Goal: Navigation & Orientation: Find specific page/section

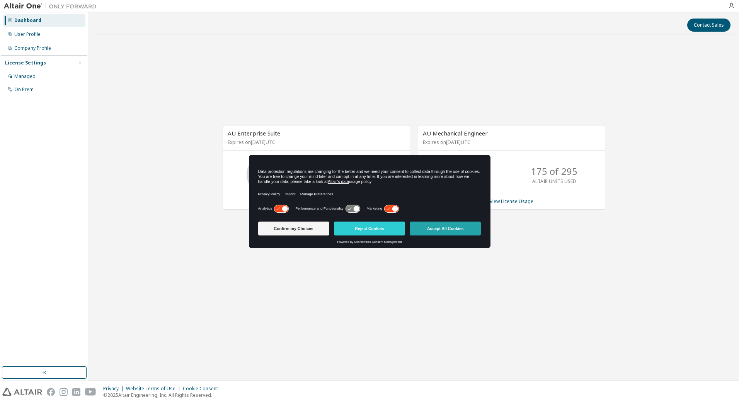
click at [445, 225] on button "Accept All Cookies" at bounding box center [445, 229] width 71 height 14
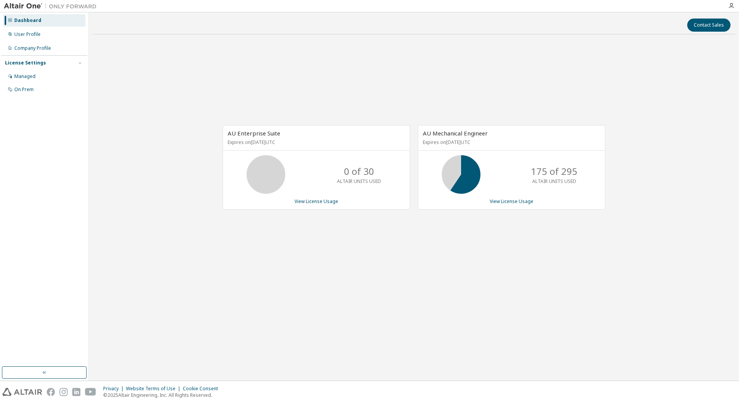
click at [336, 137] on div "AU Enterprise Suite Expires on [DATE] UTC" at bounding box center [316, 138] width 187 height 25
click at [482, 144] on p "Expires on [DATE] UTC" at bounding box center [510, 142] width 175 height 7
click at [48, 32] on div "User Profile" at bounding box center [44, 34] width 82 height 12
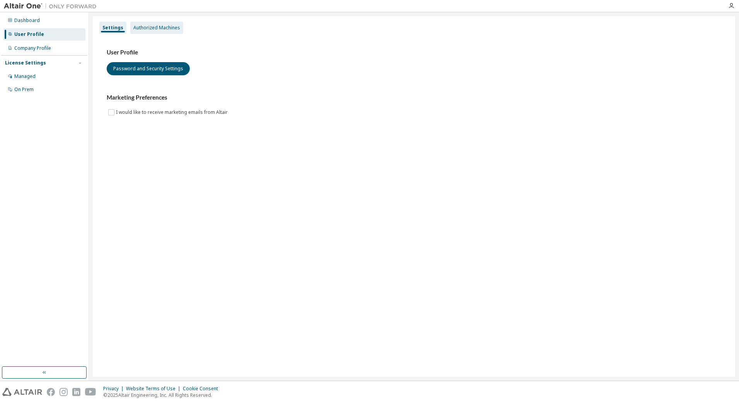
click at [144, 30] on div "Authorized Machines" at bounding box center [156, 28] width 47 height 6
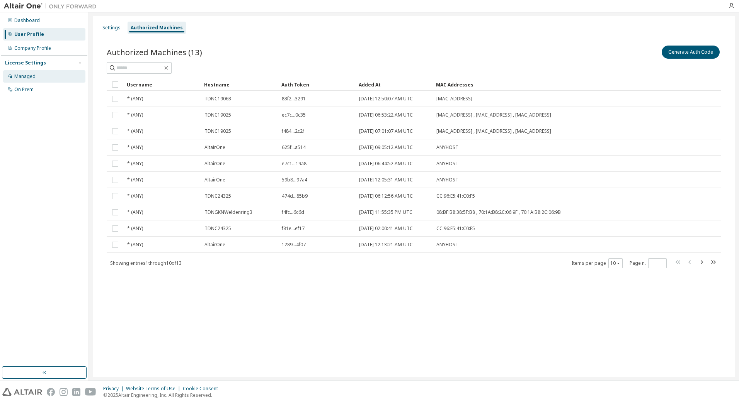
click at [39, 73] on div "Managed" at bounding box center [44, 76] width 82 height 12
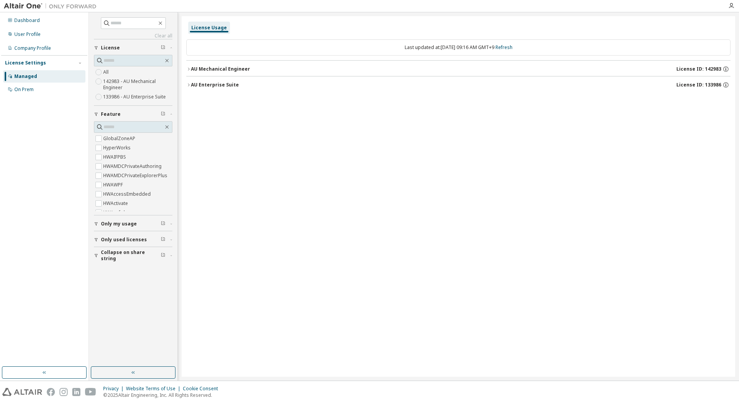
click at [187, 72] on button "AU Mechanical Engineer License ID: 142983" at bounding box center [458, 69] width 544 height 17
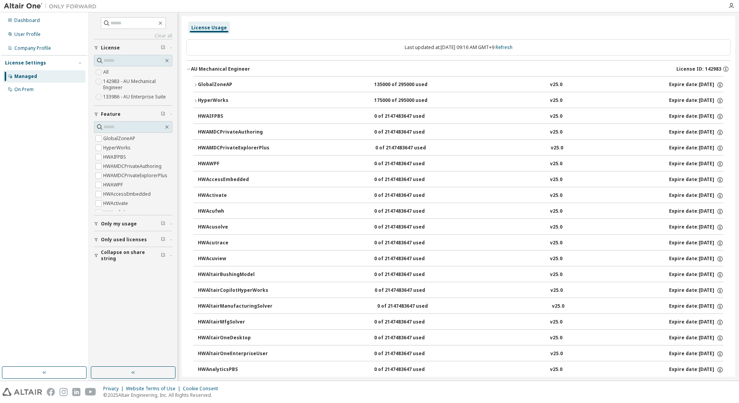
click at [194, 102] on icon "button" at bounding box center [195, 101] width 5 height 5
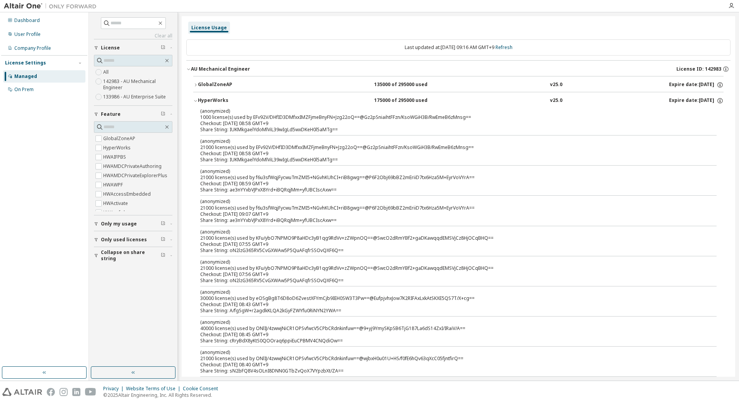
click at [194, 102] on icon "button" at bounding box center [195, 101] width 5 height 5
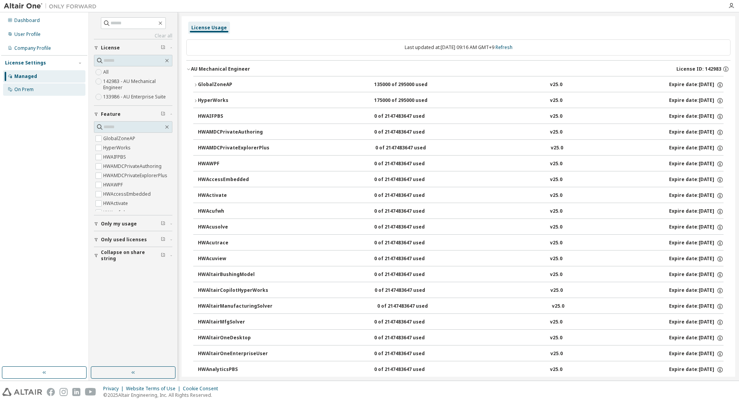
click at [28, 91] on div "On Prem" at bounding box center [23, 90] width 19 height 6
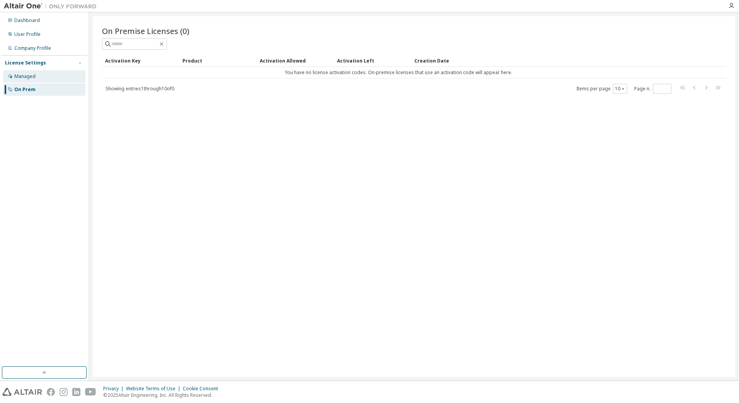
click at [47, 74] on div "Managed" at bounding box center [44, 76] width 82 height 12
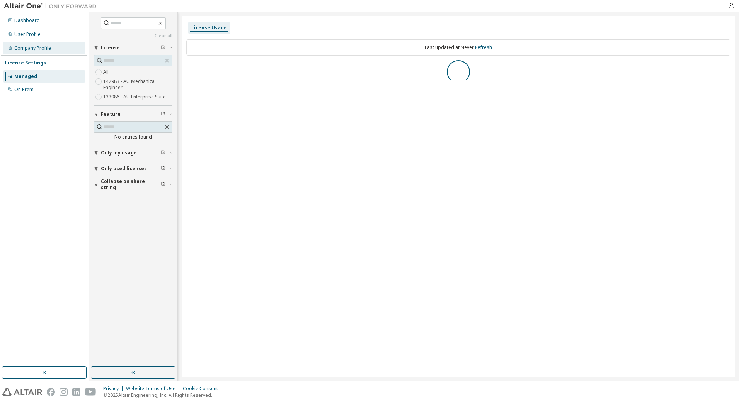
click at [41, 49] on div "Company Profile" at bounding box center [32, 48] width 37 height 6
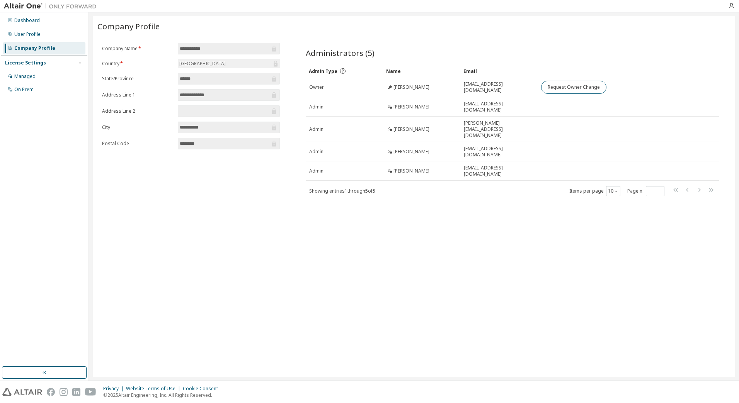
click at [36, 119] on div "Dashboard User Profile Company Profile License Settings Managed On Prem" at bounding box center [44, 190] width 86 height 352
click at [44, 36] on div "User Profile" at bounding box center [44, 34] width 82 height 12
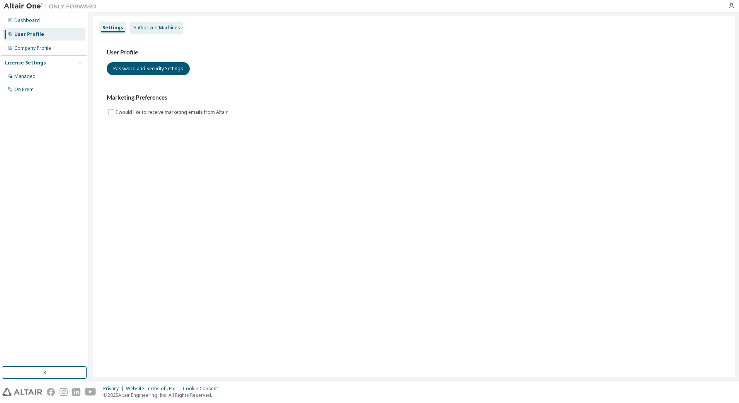
click at [156, 31] on div "Authorized Machines" at bounding box center [156, 28] width 53 height 12
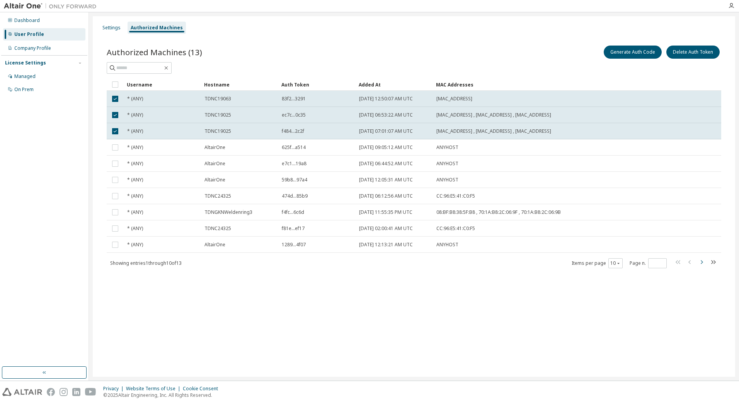
click at [704, 264] on icon "button" at bounding box center [701, 262] width 9 height 9
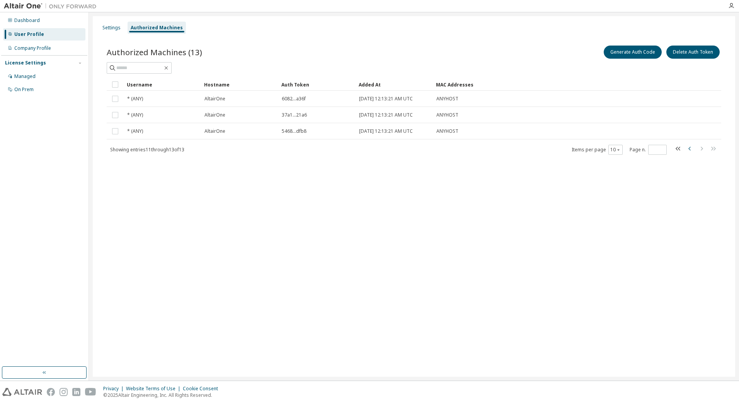
click at [688, 146] on icon "button" at bounding box center [689, 148] width 9 height 9
type input "*"
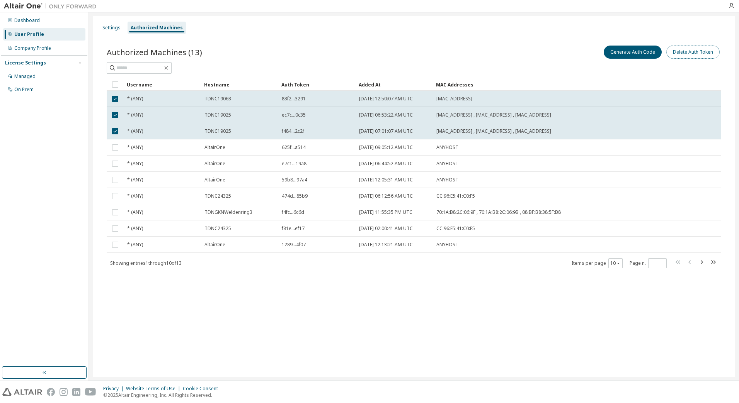
click at [696, 57] on button "Delete Auth Token" at bounding box center [692, 52] width 53 height 13
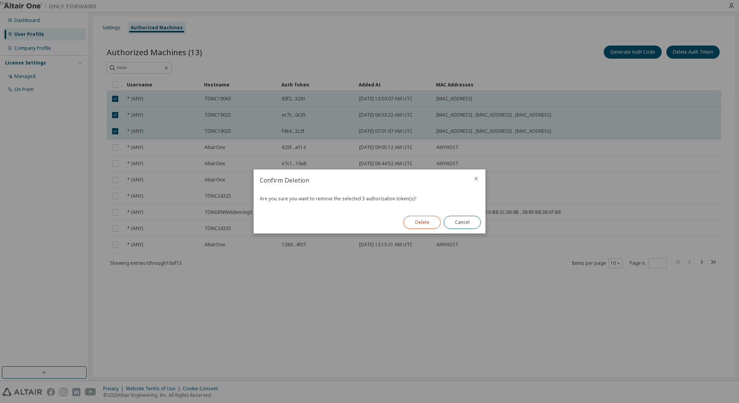
click at [423, 220] on button "Delete" at bounding box center [421, 222] width 37 height 13
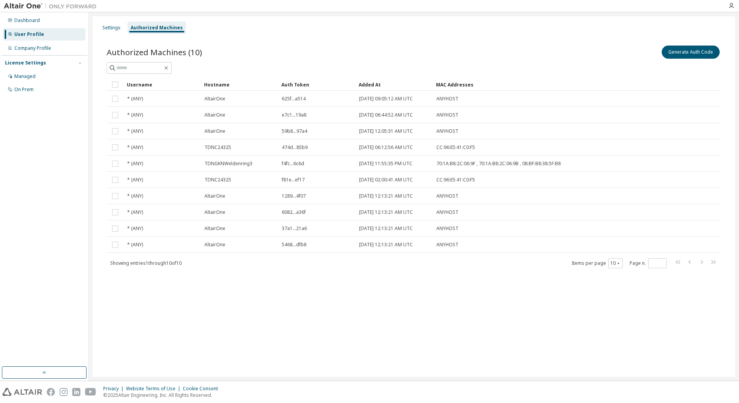
click at [235, 281] on div "Authorized Machines (10) Generate Auth Code Clear Load Save Save As Field Opera…" at bounding box center [413, 162] width 633 height 254
click at [113, 27] on div "Settings" at bounding box center [111, 28] width 18 height 6
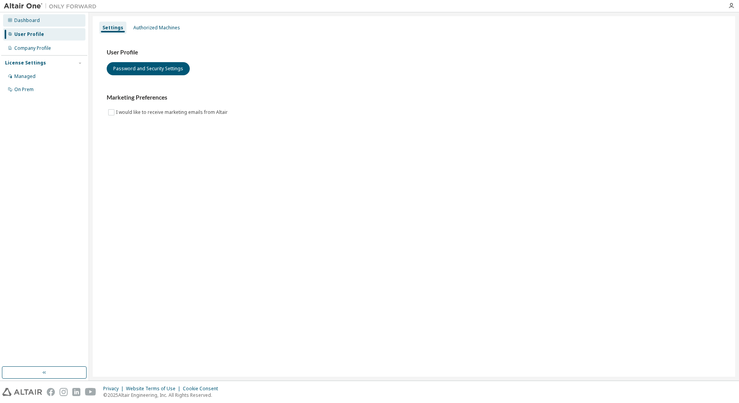
click at [37, 17] on div "Dashboard" at bounding box center [27, 20] width 26 height 6
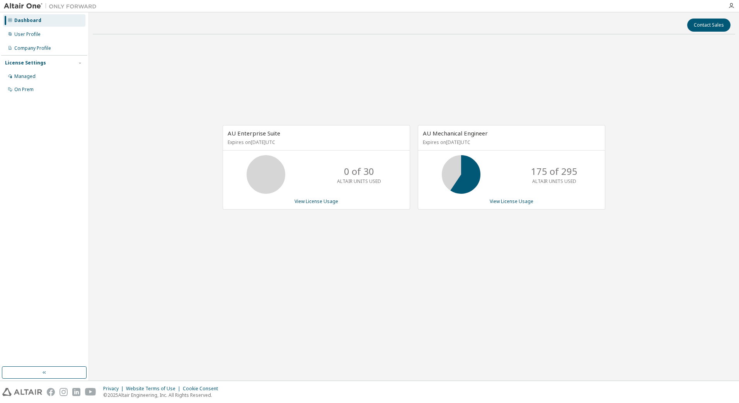
click at [537, 167] on p "175 of 295" at bounding box center [554, 171] width 46 height 13
click at [492, 204] on link "View License Usage" at bounding box center [512, 201] width 44 height 7
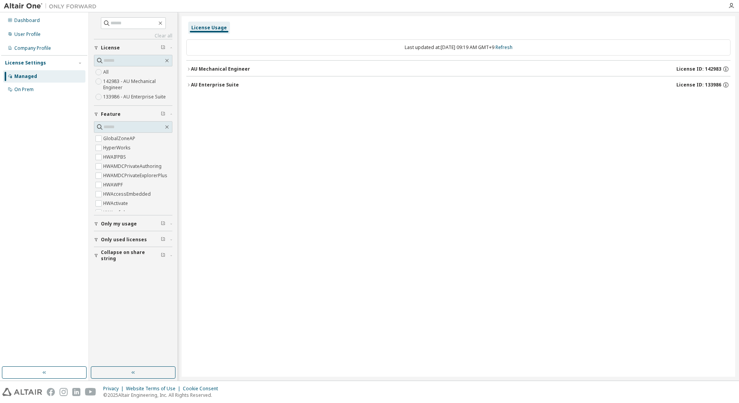
click at [188, 69] on icon "button" at bounding box center [188, 69] width 5 height 5
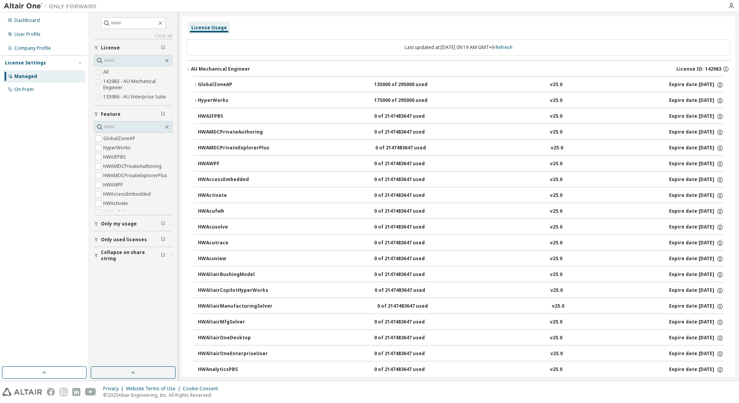
click at [188, 69] on icon "button" at bounding box center [188, 69] width 5 height 5
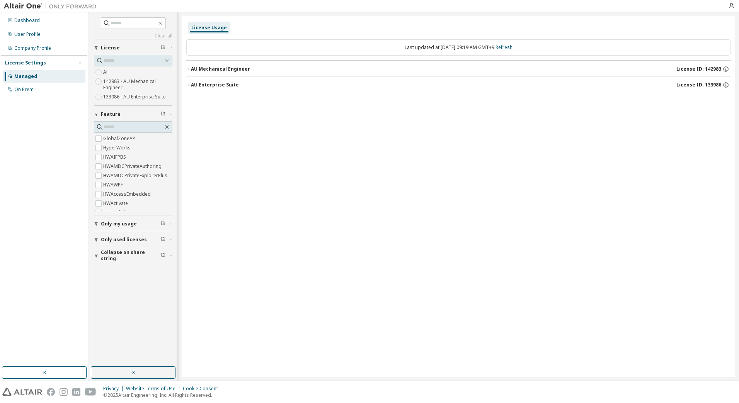
click at [190, 85] on icon "button" at bounding box center [188, 85] width 5 height 5
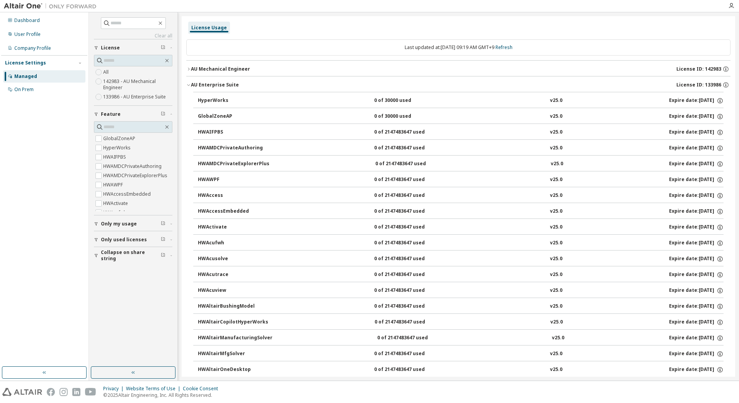
click at [190, 85] on icon "button" at bounding box center [188, 85] width 5 height 5
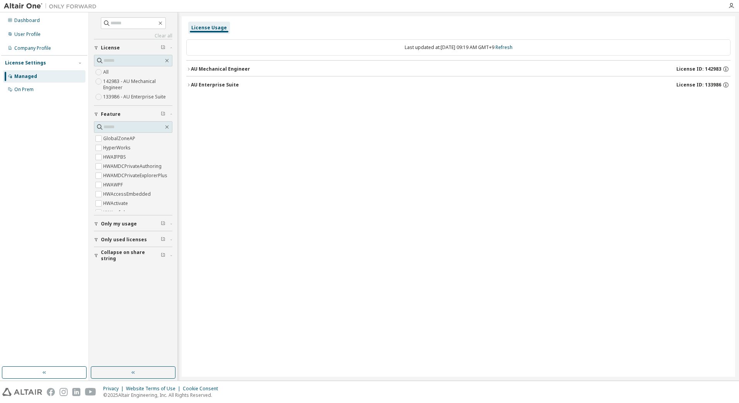
click at [189, 69] on icon "button" at bounding box center [188, 69] width 5 height 5
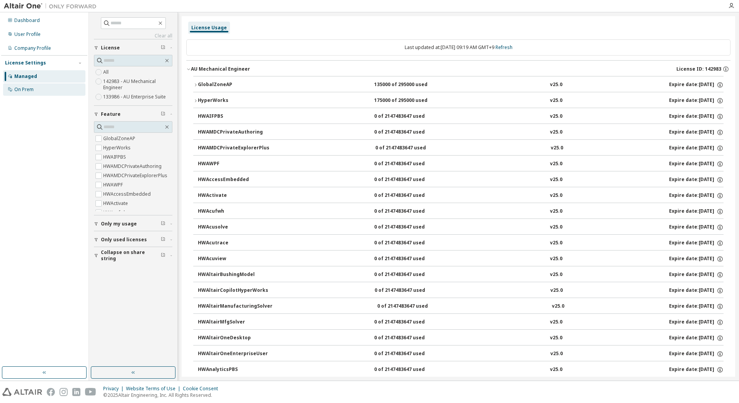
click at [68, 92] on div "On Prem" at bounding box center [44, 89] width 82 height 12
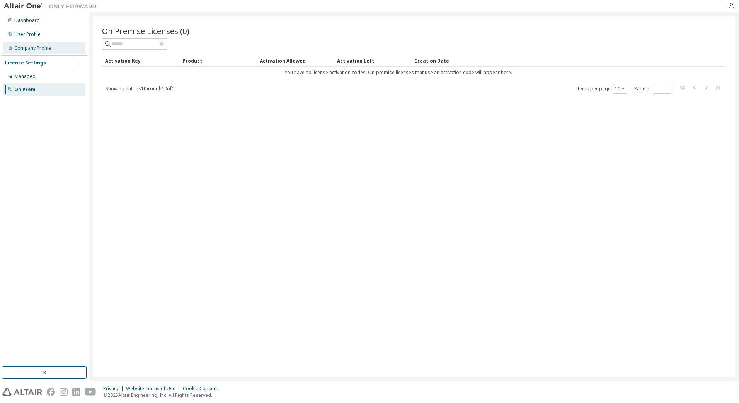
click at [28, 51] on div "Company Profile" at bounding box center [32, 48] width 37 height 6
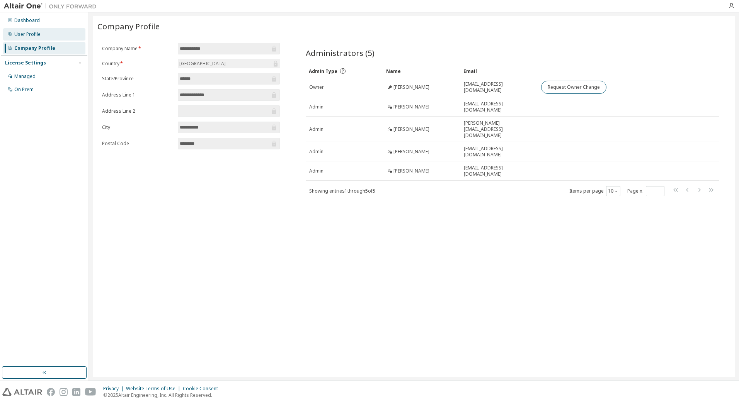
click at [32, 36] on div "User Profile" at bounding box center [27, 34] width 26 height 6
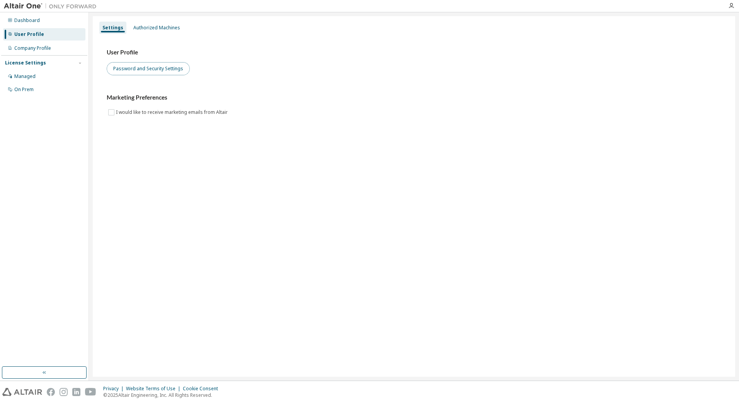
click at [133, 68] on button "Password and Security Settings" at bounding box center [148, 68] width 83 height 13
click at [140, 32] on div "Authorized Machines" at bounding box center [156, 28] width 53 height 12
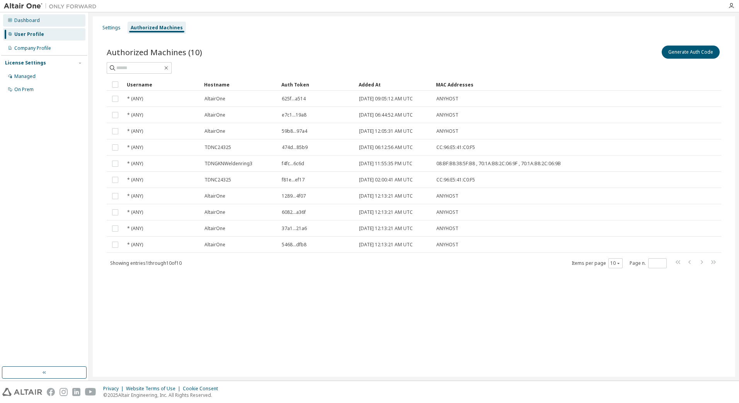
click at [35, 24] on div "Dashboard" at bounding box center [44, 20] width 82 height 12
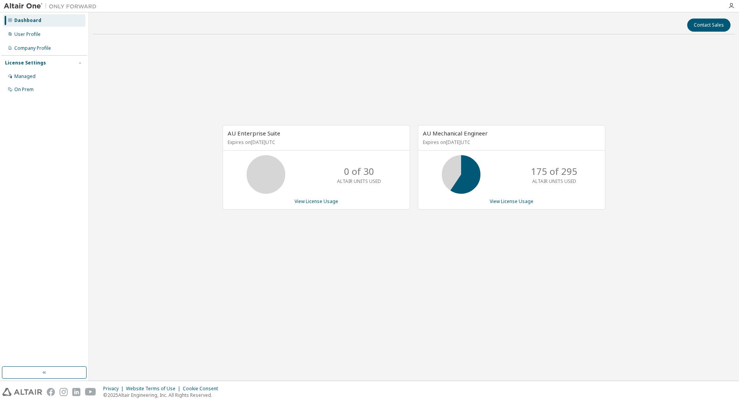
click at [39, 23] on div "Dashboard" at bounding box center [27, 20] width 27 height 6
click at [34, 33] on div "User Profile" at bounding box center [27, 34] width 26 height 6
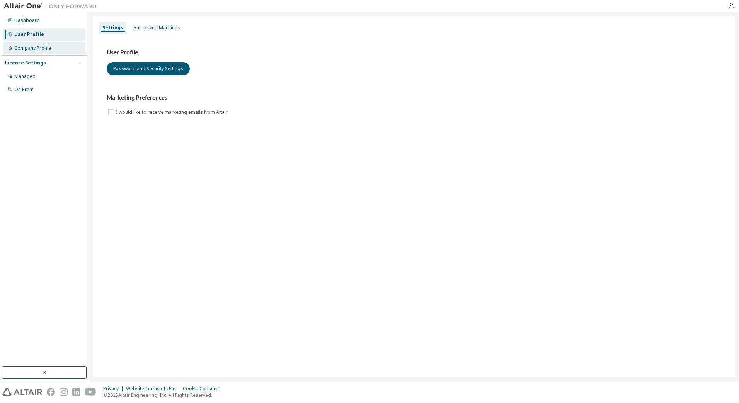
click at [35, 43] on div "Company Profile" at bounding box center [44, 48] width 82 height 12
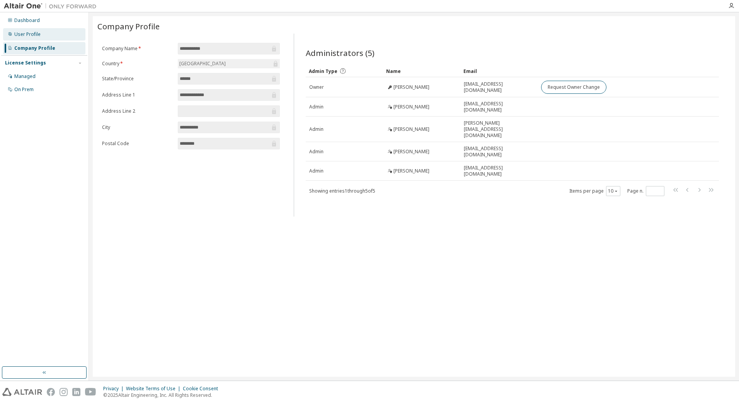
click at [34, 31] on div "User Profile" at bounding box center [27, 34] width 26 height 6
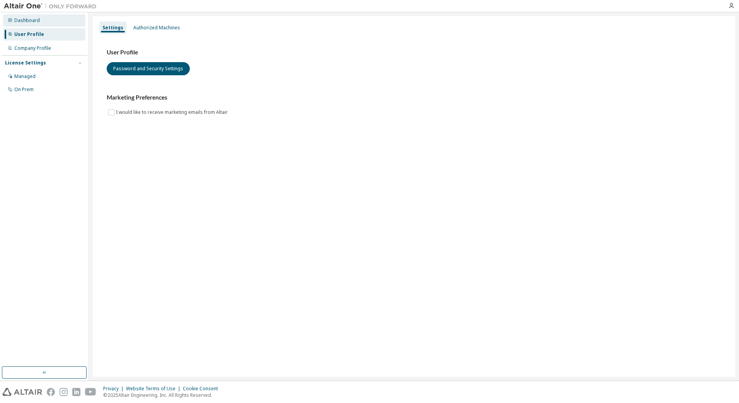
click at [43, 22] on div "Dashboard" at bounding box center [44, 20] width 82 height 12
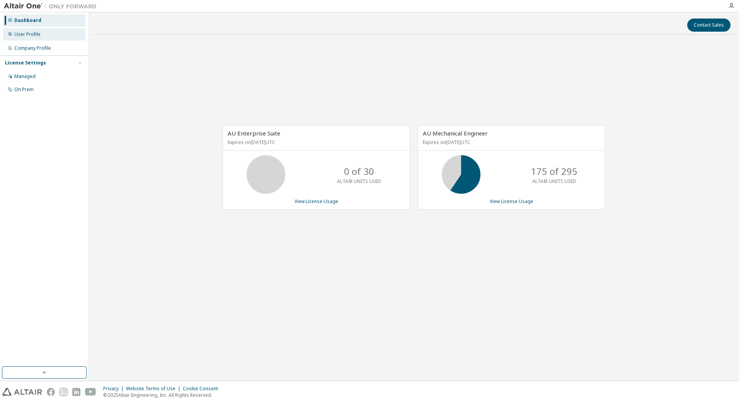
click at [49, 33] on div "User Profile" at bounding box center [44, 34] width 82 height 12
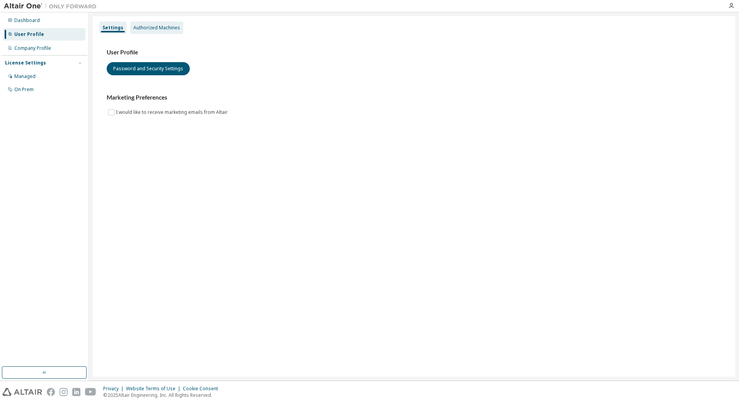
click at [165, 27] on div "Authorized Machines" at bounding box center [156, 28] width 47 height 6
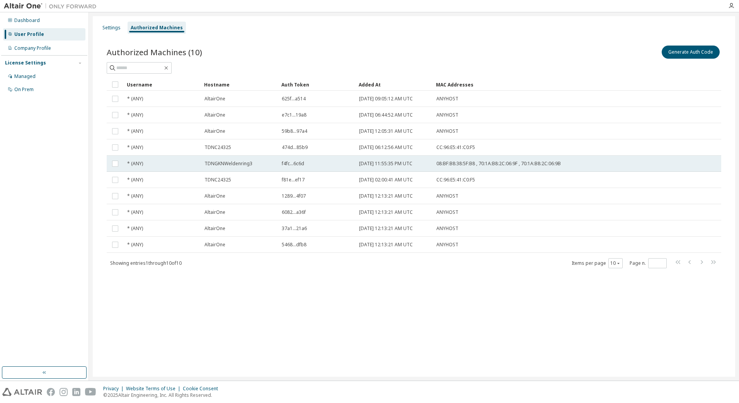
click at [245, 163] on span "TDNGKNWeldenring3" at bounding box center [228, 164] width 48 height 6
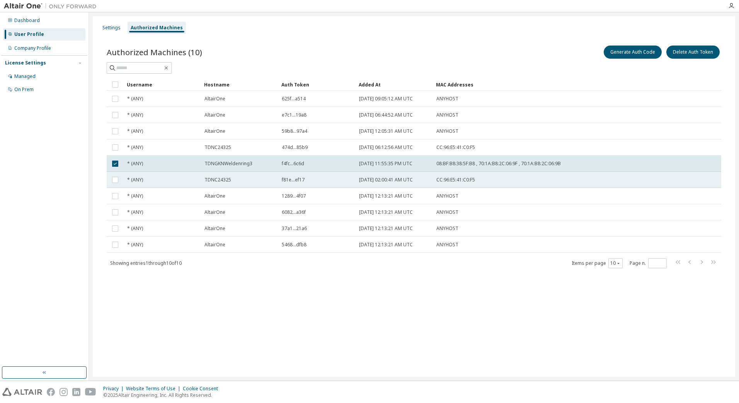
click at [244, 183] on div "TDNC24325" at bounding box center [239, 180] width 70 height 6
click at [248, 168] on td "TDNGKNWeldenring3" at bounding box center [239, 164] width 77 height 16
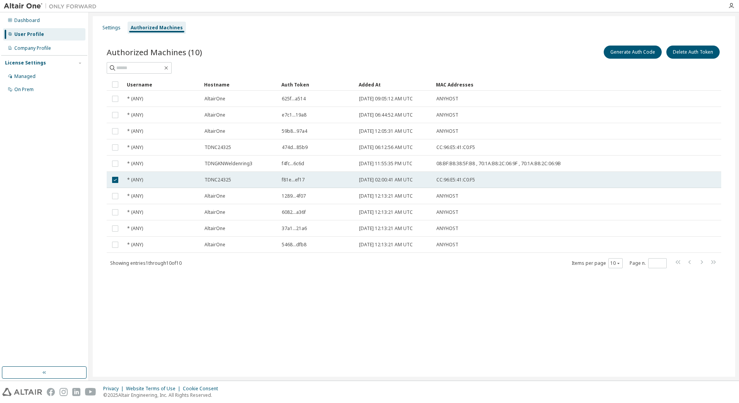
click at [249, 177] on td "TDNC24325" at bounding box center [239, 180] width 77 height 16
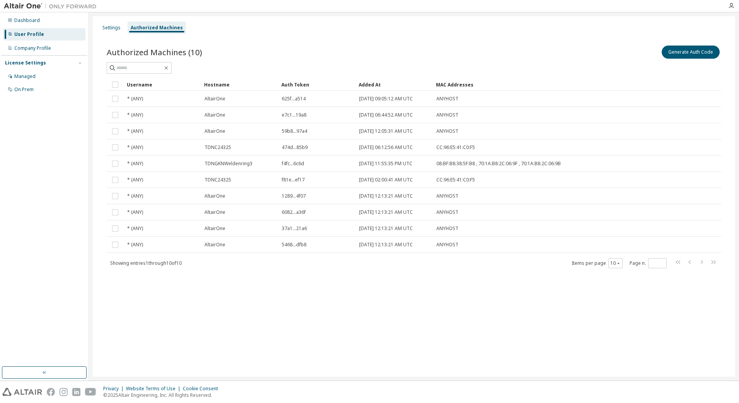
click at [240, 48] on div "Authorized Machines (10) Generate Auth Code" at bounding box center [414, 52] width 614 height 16
click at [40, 53] on div "Company Profile" at bounding box center [44, 48] width 82 height 12
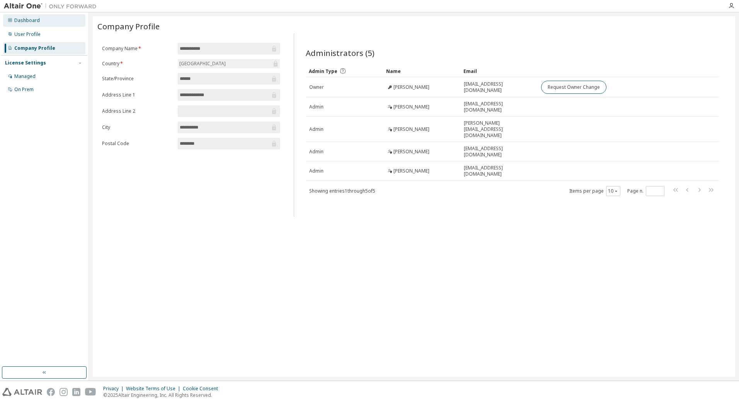
click at [24, 23] on div "Dashboard" at bounding box center [27, 20] width 26 height 6
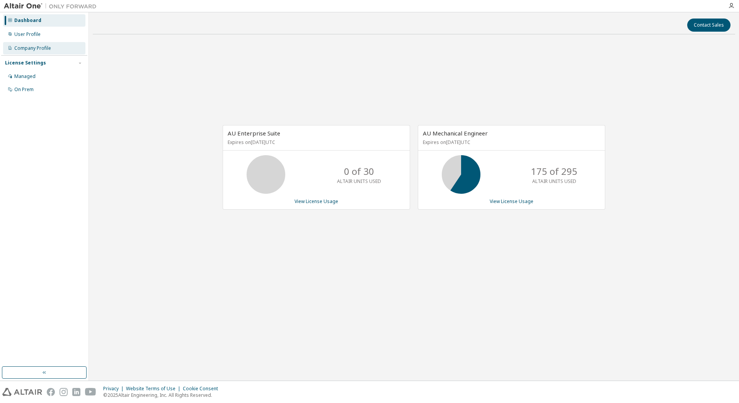
click at [59, 46] on div "Company Profile" at bounding box center [44, 48] width 82 height 12
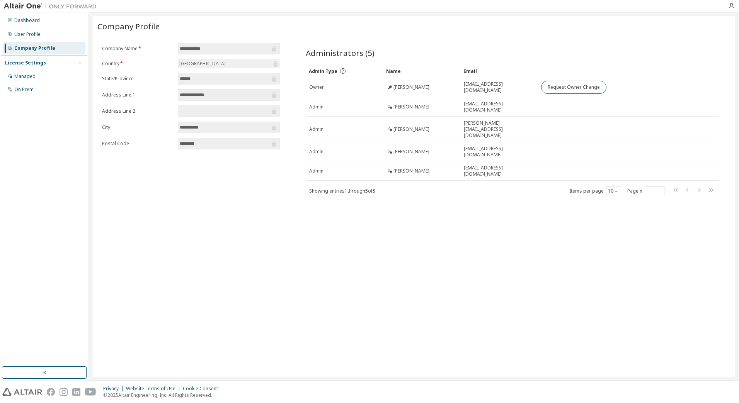
click at [182, 226] on div "**********" at bounding box center [414, 196] width 642 height 361
click at [281, 200] on div "**********" at bounding box center [190, 125] width 187 height 183
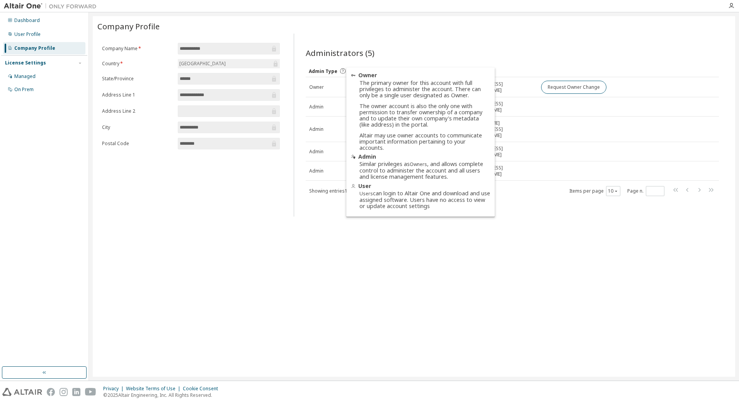
click at [342, 71] on icon at bounding box center [342, 71] width 7 height 7
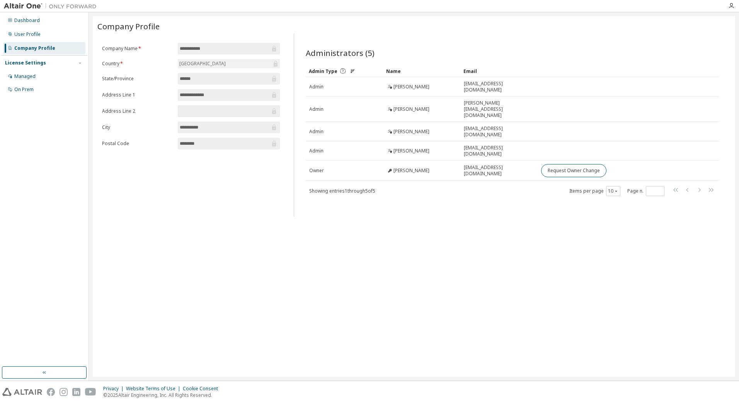
click at [575, 214] on div "**********" at bounding box center [414, 196] width 642 height 361
click at [352, 71] on icon at bounding box center [353, 71] width 2 height 1
click at [619, 186] on div "10" at bounding box center [613, 191] width 14 height 10
click at [617, 188] on button "10" at bounding box center [613, 191] width 10 height 6
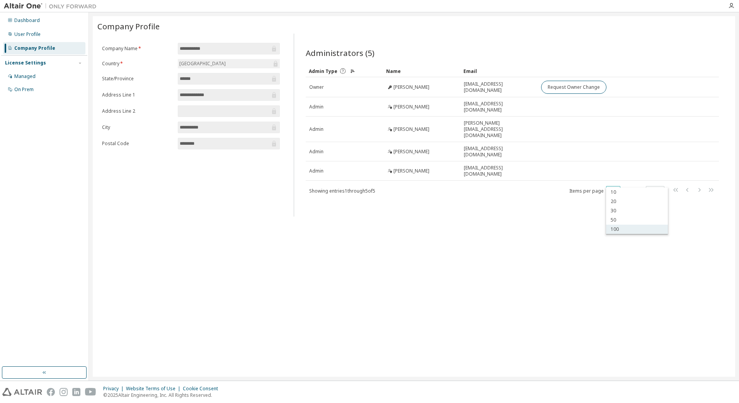
click at [616, 228] on div "100" at bounding box center [637, 229] width 62 height 9
click at [451, 211] on div "**********" at bounding box center [414, 196] width 642 height 361
drag, startPoint x: 356, startPoint y: 211, endPoint x: 222, endPoint y: 200, distance: 134.2
click at [352, 211] on div "**********" at bounding box center [414, 196] width 642 height 361
click at [39, 74] on div "Managed" at bounding box center [44, 76] width 82 height 12
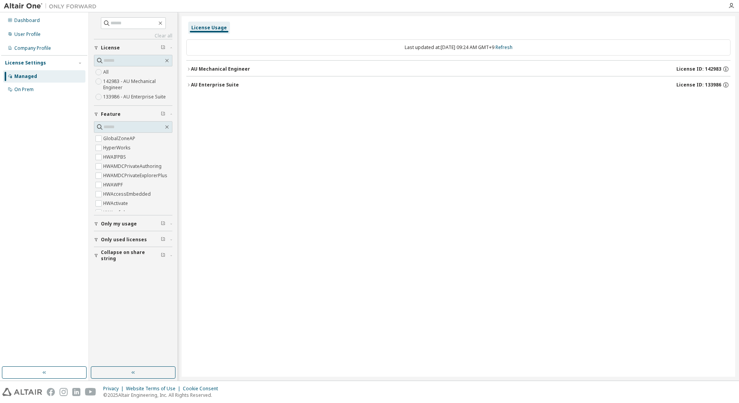
click at [189, 69] on icon "button" at bounding box center [188, 69] width 5 height 5
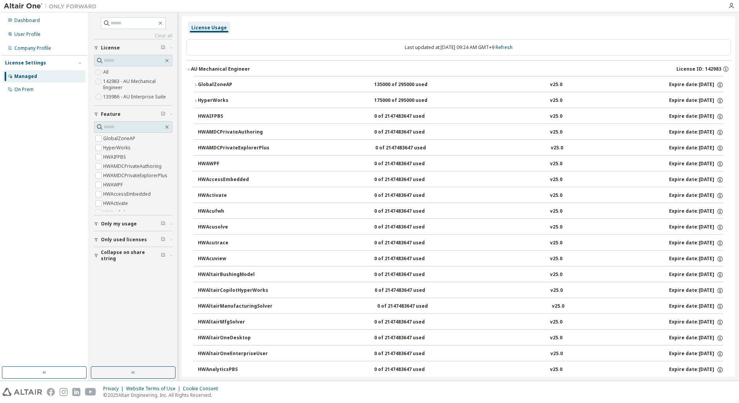
click at [194, 100] on icon "button" at bounding box center [195, 101] width 5 height 5
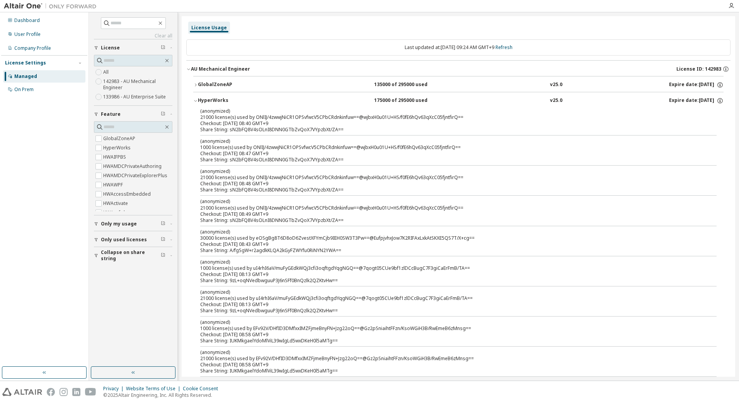
click at [227, 120] on div "(anonymized) 21000 license(s) used by ONlIJ/4zwwjNiCR1OPSvfwcV5CPbCRdnkinfuw==@…" at bounding box center [449, 114] width 498 height 13
drag, startPoint x: 296, startPoint y: 122, endPoint x: 211, endPoint y: 122, distance: 84.6
click at [211, 122] on div "Checkout: [DATE] 08:40 GMT+9" at bounding box center [449, 124] width 498 height 6
drag, startPoint x: 211, startPoint y: 122, endPoint x: 301, endPoint y: 150, distance: 94.2
click at [301, 150] on div "(anonymized) 1000 license(s) used by ONlIJ/4zwwjNiCR1OPSvfwcV5CPbCRdnkinfuw==@w…" at bounding box center [449, 144] width 498 height 13
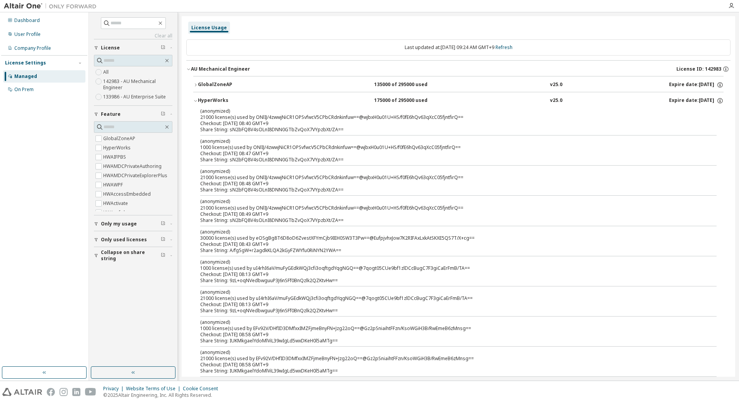
click at [194, 101] on icon "button" at bounding box center [195, 101] width 5 height 5
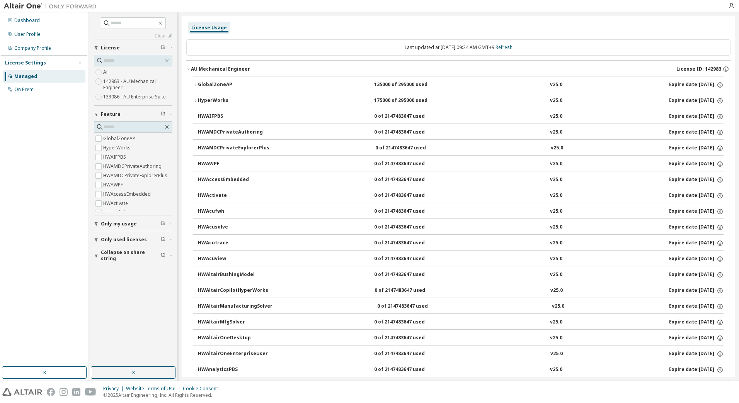
click at [195, 87] on icon "button" at bounding box center [195, 85] width 5 height 5
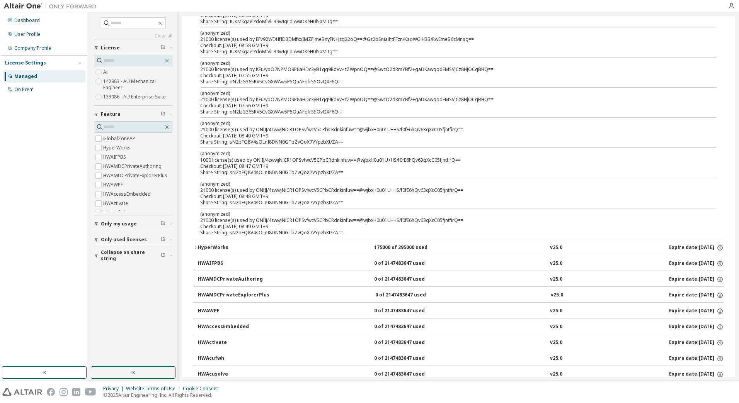
scroll to position [270, 0]
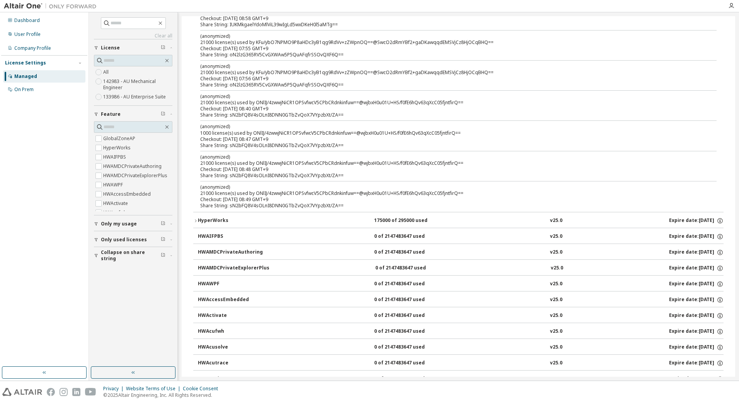
click at [94, 242] on icon "button" at bounding box center [96, 240] width 5 height 5
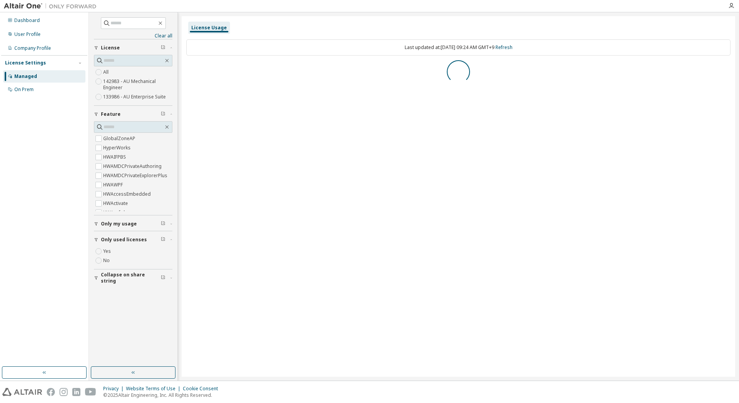
scroll to position [0, 0]
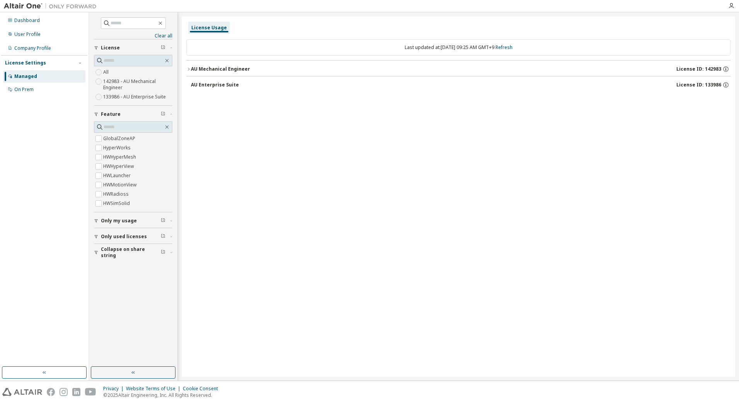
click at [97, 223] on button "Only my usage" at bounding box center [133, 221] width 78 height 17
click at [191, 85] on div "AU Enterprise Suite" at bounding box center [215, 85] width 48 height 6
click at [222, 69] on div "AU Mechanical Engineer" at bounding box center [220, 69] width 59 height 6
click at [93, 257] on div "Clear all Collapse on share string Only used licenses Only my usage Yes No Feat…" at bounding box center [133, 190] width 86 height 352
click at [96, 261] on icon "button" at bounding box center [96, 259] width 5 height 5
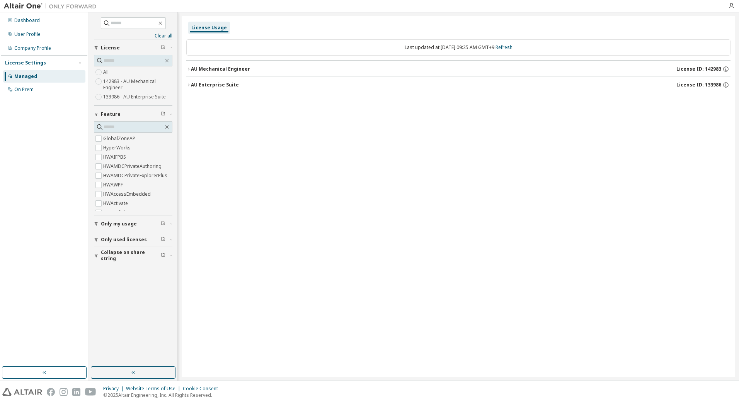
click at [163, 239] on icon "button" at bounding box center [163, 239] width 5 height 5
click at [171, 239] on icon "button" at bounding box center [171, 240] width 5 height 2
click at [170, 225] on icon "button" at bounding box center [171, 224] width 5 height 2
click at [298, 68] on div "AU Mechanical Engineer License ID: 142983" at bounding box center [460, 69] width 539 height 7
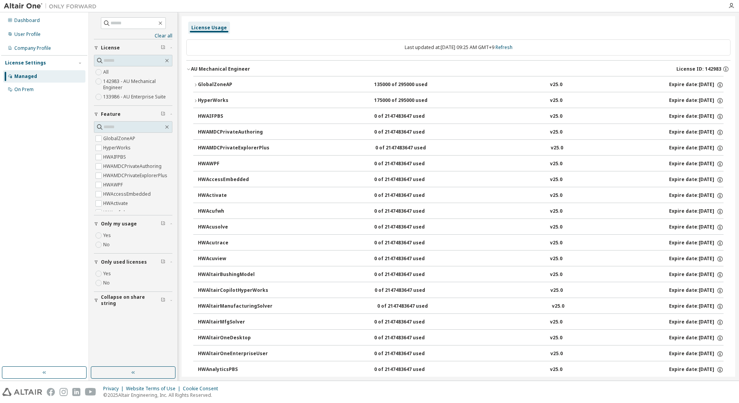
click at [191, 68] on div "AU Mechanical Engineer" at bounding box center [220, 69] width 59 height 6
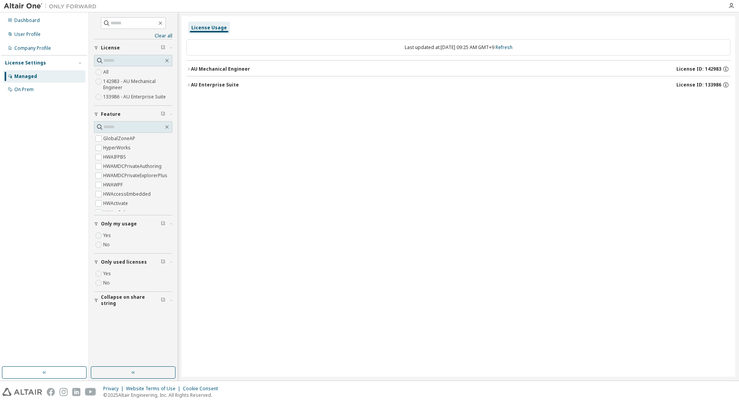
click at [192, 85] on div "AU Enterprise Suite" at bounding box center [215, 85] width 48 height 6
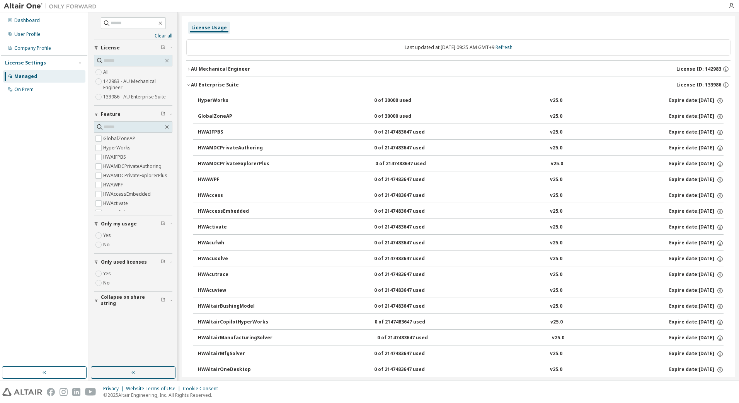
click at [190, 85] on icon "button" at bounding box center [188, 85] width 5 height 5
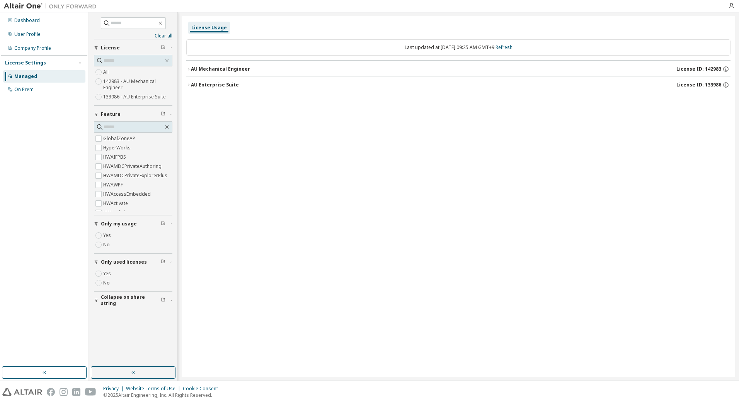
click at [191, 70] on div "AU Mechanical Engineer" at bounding box center [220, 69] width 59 height 6
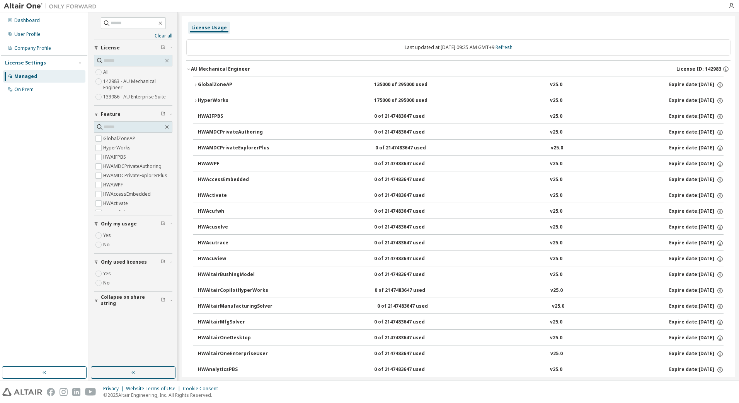
click at [284, 98] on div "HyperWorks 175000 of 295000 used v25.0 Expire date: [DATE]" at bounding box center [460, 100] width 525 height 7
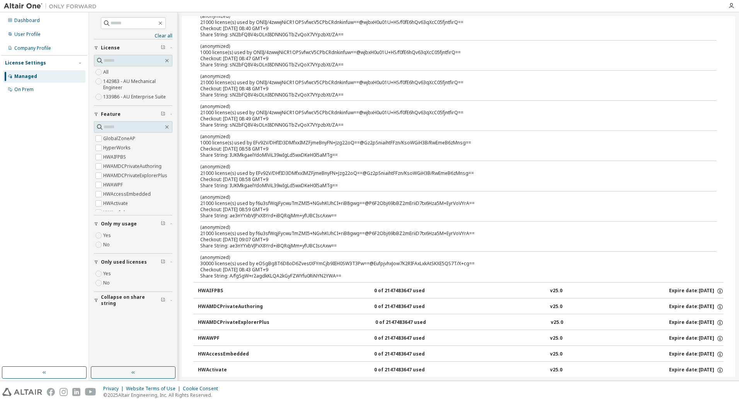
scroll to position [386, 0]
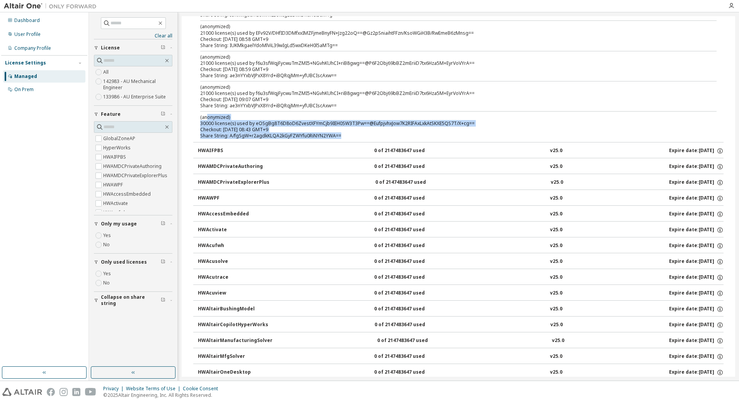
drag, startPoint x: 339, startPoint y: 134, endPoint x: 208, endPoint y: 117, distance: 132.1
click at [208, 117] on div "(anonymized) 30000 license(s) used by eOSgBg8T6D8oD6ZvestXFYmCjb9IEH0SW3T3Pw==@…" at bounding box center [449, 126] width 498 height 25
drag, startPoint x: 208, startPoint y: 117, endPoint x: 292, endPoint y: 129, distance: 84.7
click at [292, 129] on div "Checkout: [DATE] 08:43 GMT+9" at bounding box center [449, 130] width 498 height 6
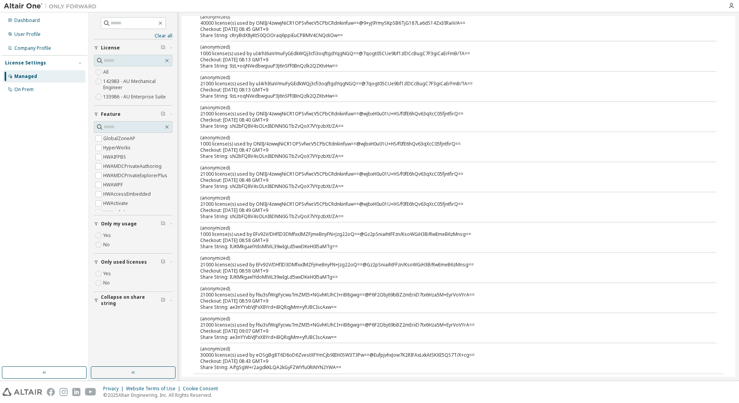
scroll to position [0, 0]
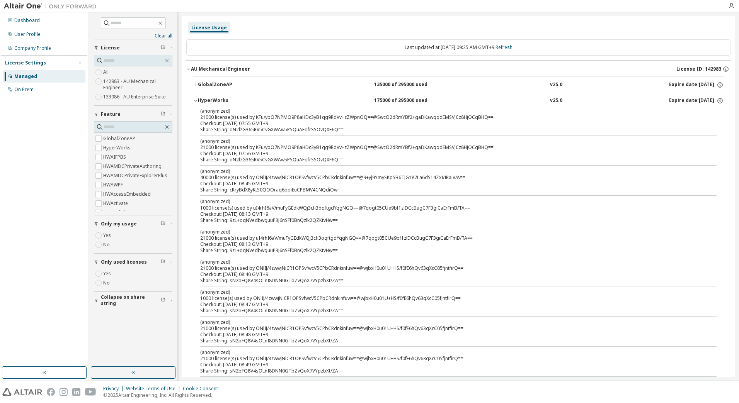
click at [197, 83] on icon "button" at bounding box center [195, 85] width 5 height 5
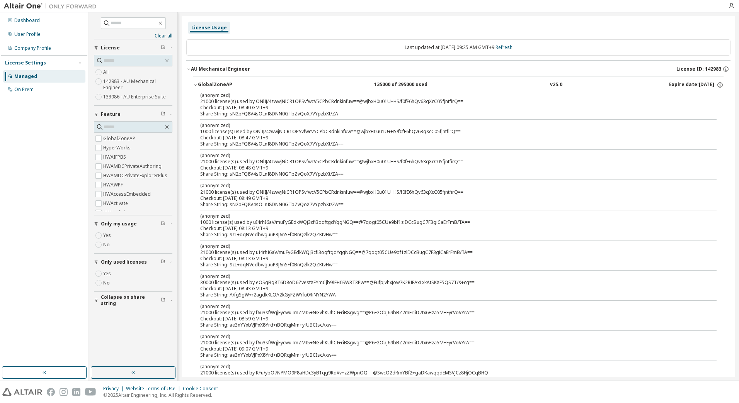
click at [197, 83] on icon "button" at bounding box center [195, 85] width 5 height 5
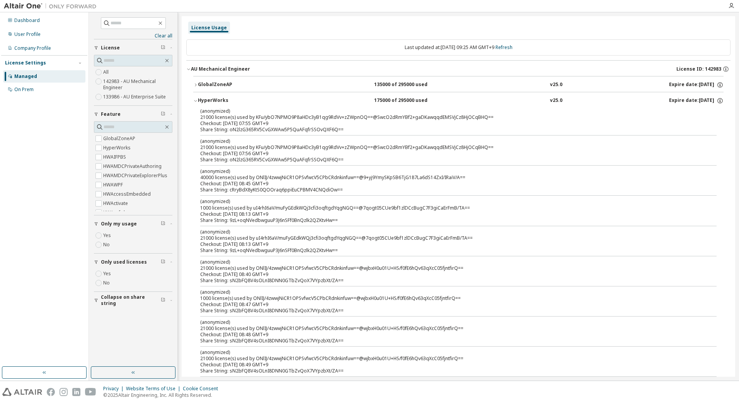
click at [196, 100] on icon "button" at bounding box center [195, 101] width 5 height 5
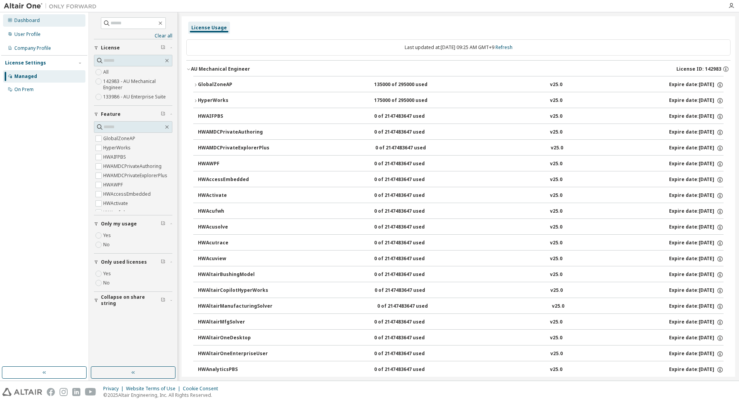
click at [34, 23] on div "Dashboard" at bounding box center [27, 20] width 26 height 6
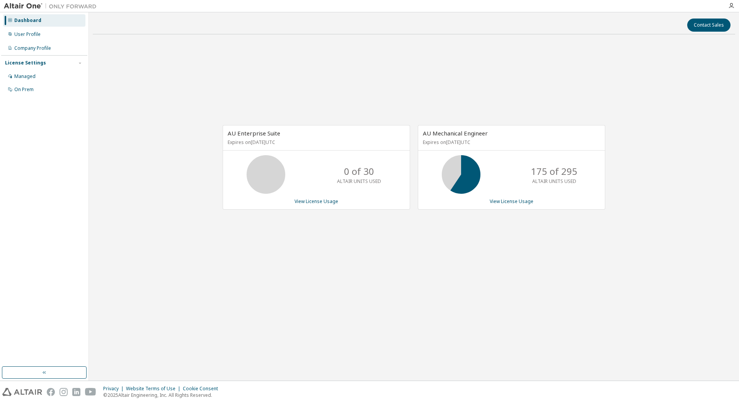
click at [459, 137] on span "AU Mechanical Engineer" at bounding box center [455, 133] width 65 height 8
click at [42, 37] on div "User Profile" at bounding box center [44, 34] width 82 height 12
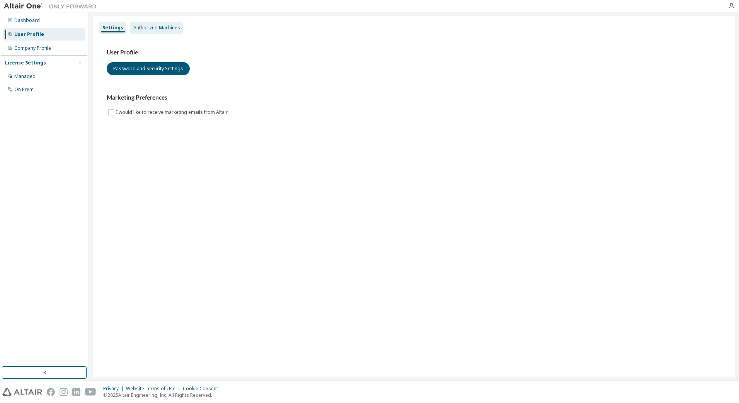
click at [141, 28] on div "Authorized Machines" at bounding box center [156, 28] width 47 height 6
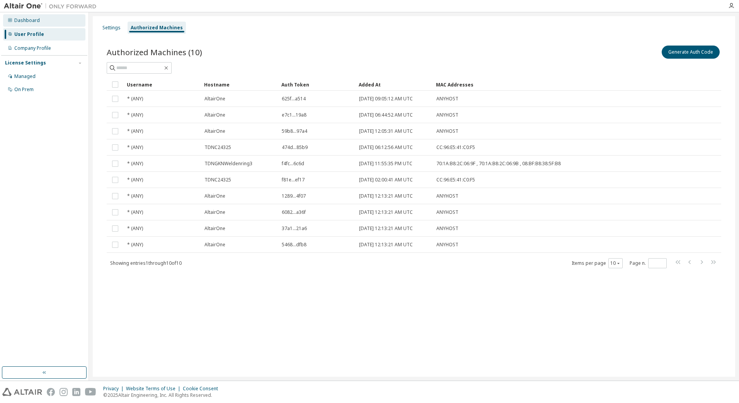
click at [24, 21] on div "Dashboard" at bounding box center [27, 20] width 26 height 6
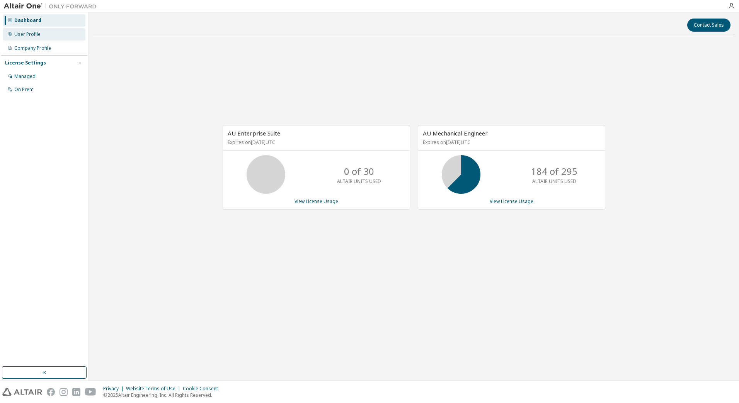
click at [24, 34] on div "User Profile" at bounding box center [27, 34] width 26 height 6
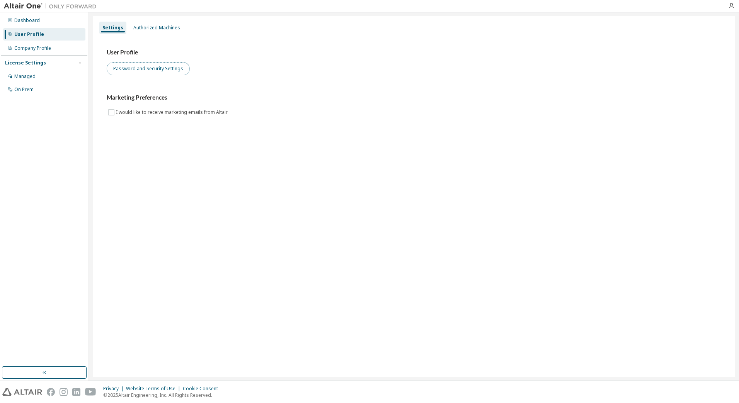
click at [153, 68] on button "Password and Security Settings" at bounding box center [148, 68] width 83 height 13
click at [170, 26] on div "Authorized Machines" at bounding box center [156, 28] width 47 height 6
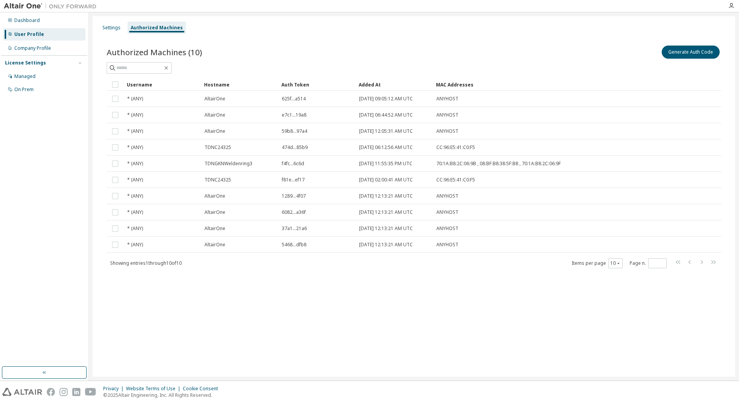
click at [368, 59] on div "Authorized Machines (10) Generate Auth Code" at bounding box center [414, 52] width 614 height 16
click at [428, 62] on div "Authorized Machines (10) Generate Auth Code" at bounding box center [414, 59] width 614 height 30
click at [41, 78] on div "Managed" at bounding box center [44, 76] width 82 height 12
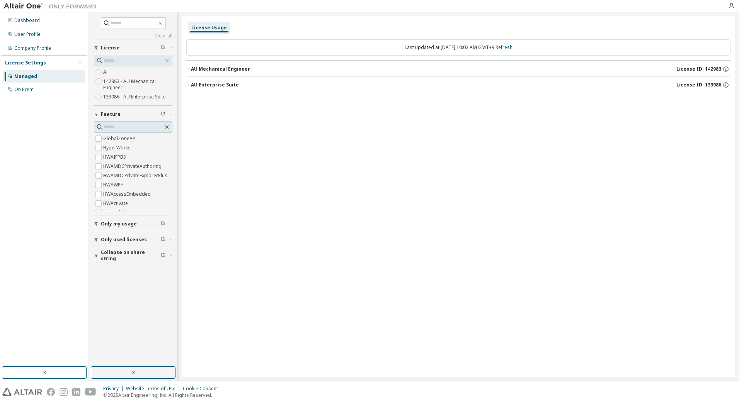
click at [190, 70] on icon "button" at bounding box center [188, 69] width 5 height 5
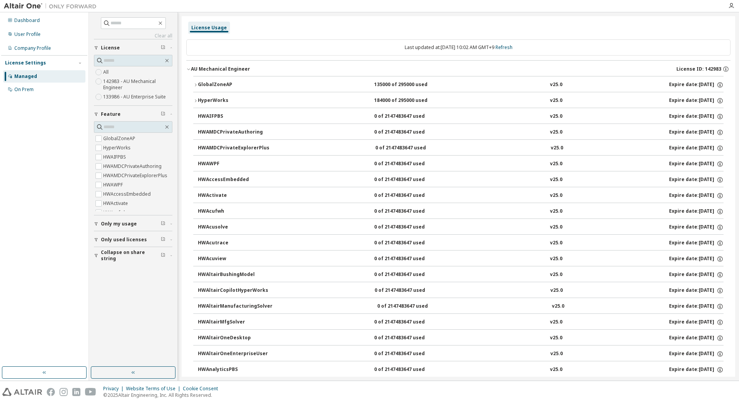
drag, startPoint x: 190, startPoint y: 70, endPoint x: 60, endPoint y: 75, distance: 129.9
click at [189, 70] on icon "button" at bounding box center [188, 69] width 5 height 5
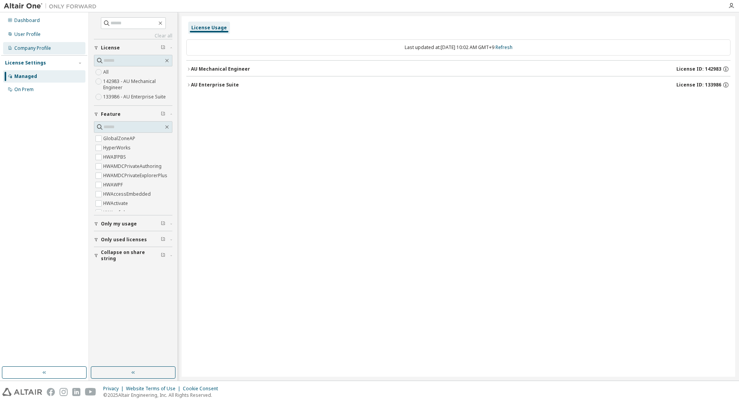
click at [48, 48] on div "Company Profile" at bounding box center [32, 48] width 37 height 6
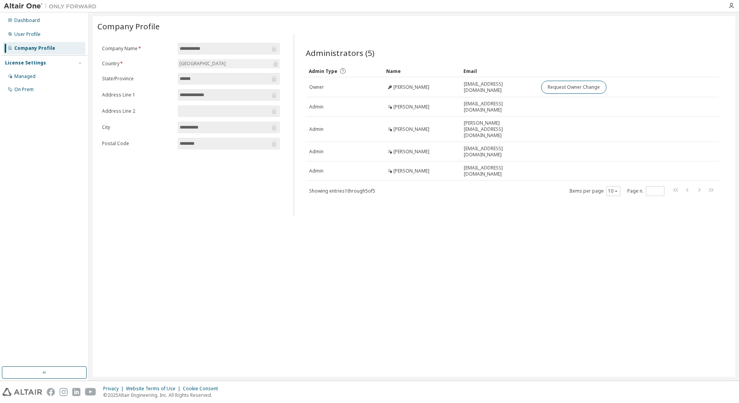
click at [319, 227] on div "**********" at bounding box center [414, 196] width 642 height 361
click at [430, 215] on div "**********" at bounding box center [414, 196] width 642 height 361
